Goal: Find specific page/section: Find specific page/section

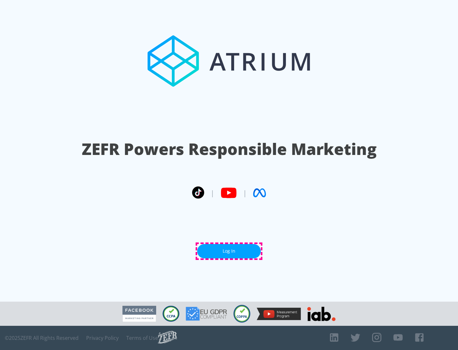
click at [229, 251] on link "Log In" at bounding box center [229, 251] width 64 height 14
